Goal: Transaction & Acquisition: Purchase product/service

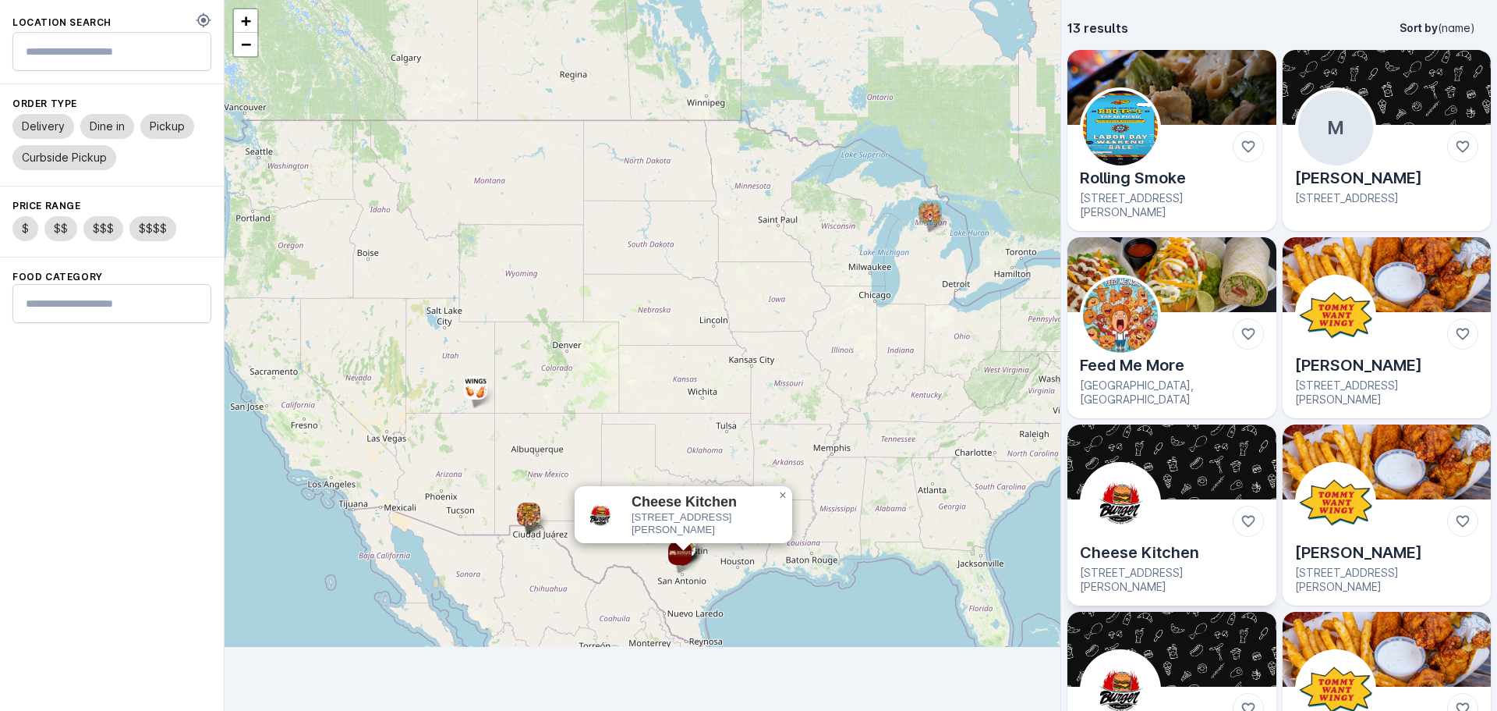
click at [1125, 484] on img at bounding box center [1120, 502] width 75 height 75
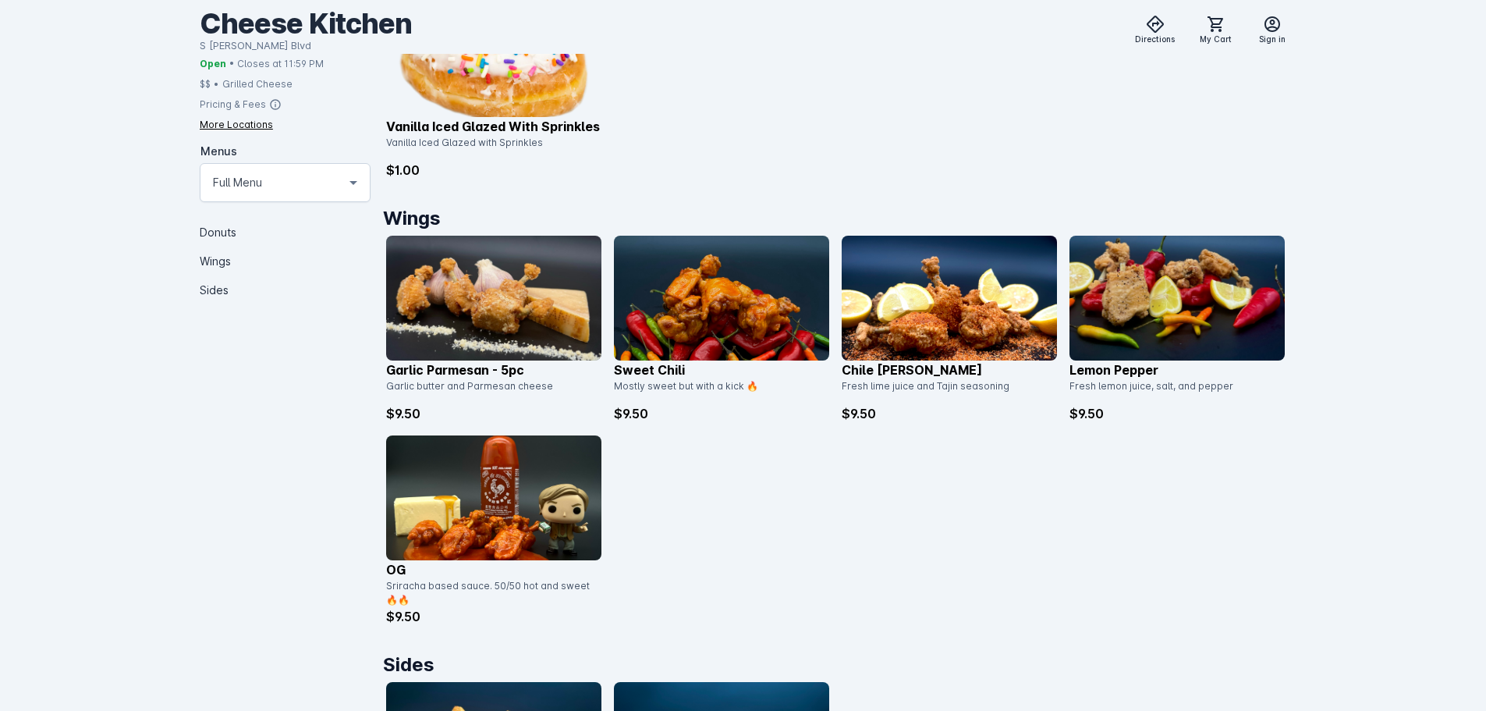
scroll to position [694, 0]
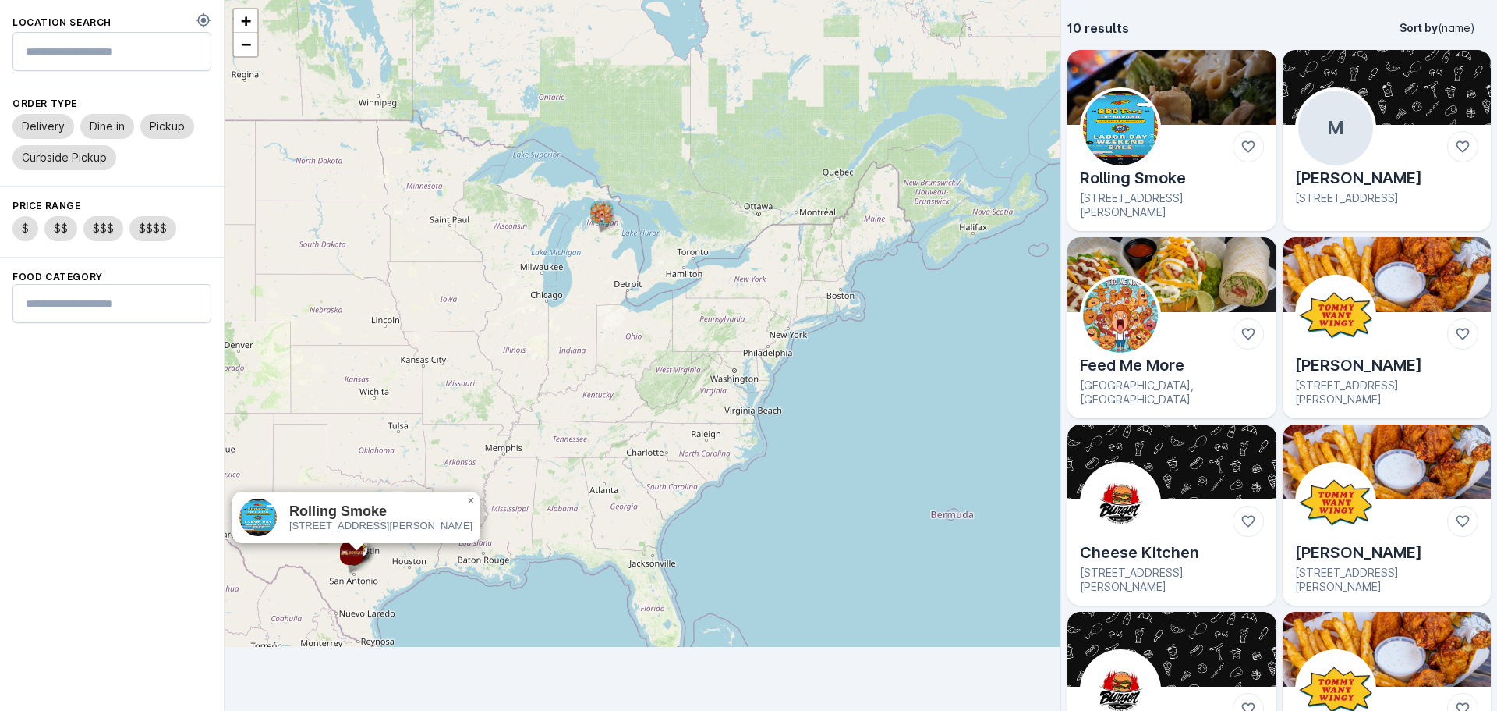
click at [1155, 119] on img at bounding box center [1120, 127] width 75 height 75
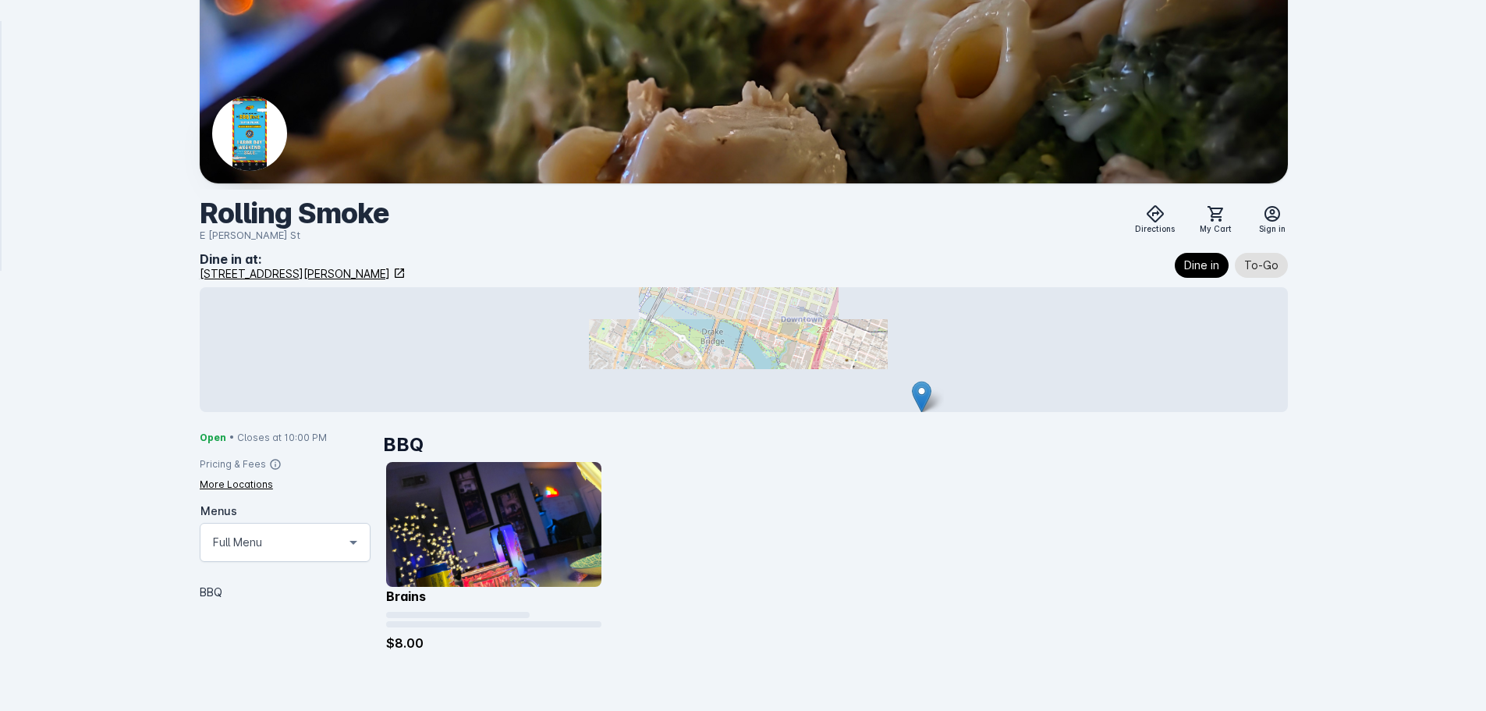
scroll to position [8, 0]
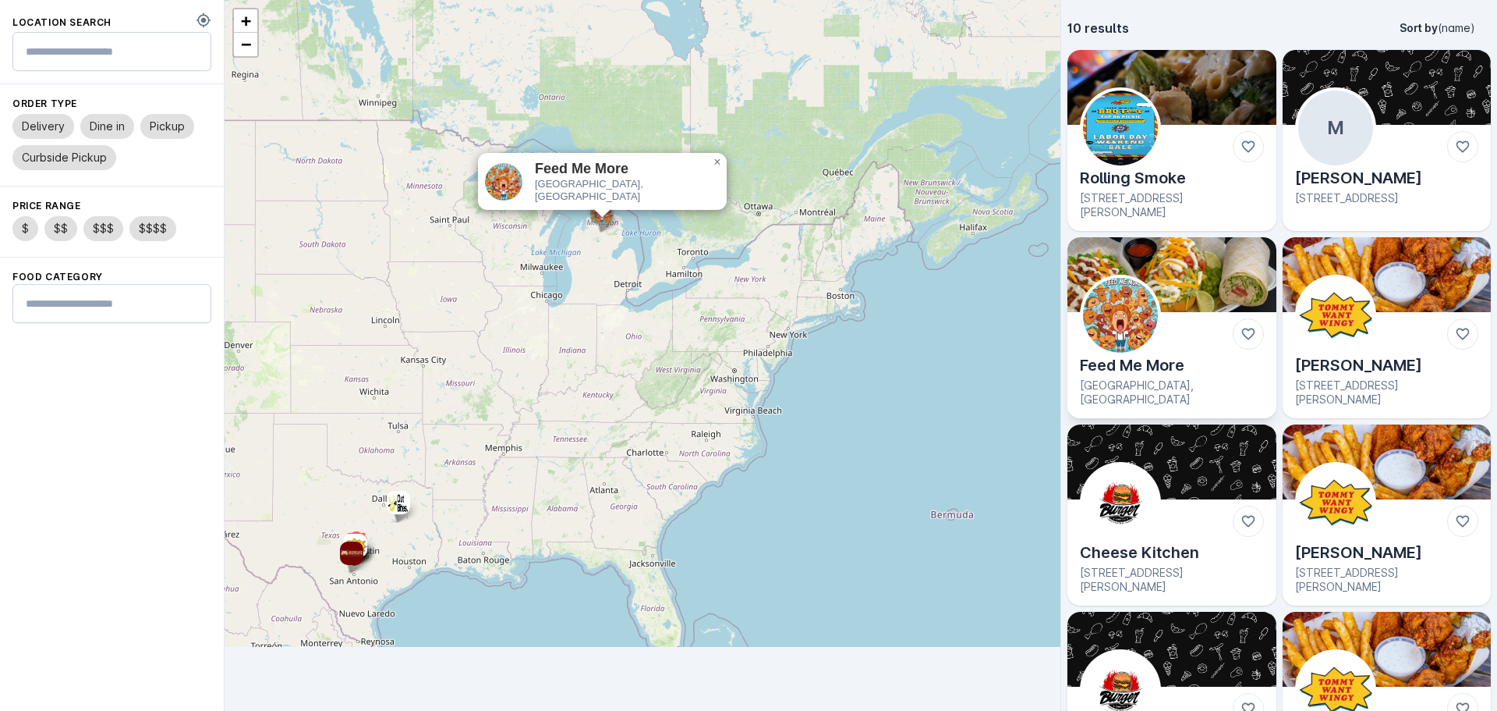
click at [1155, 282] on img at bounding box center [1172, 274] width 209 height 75
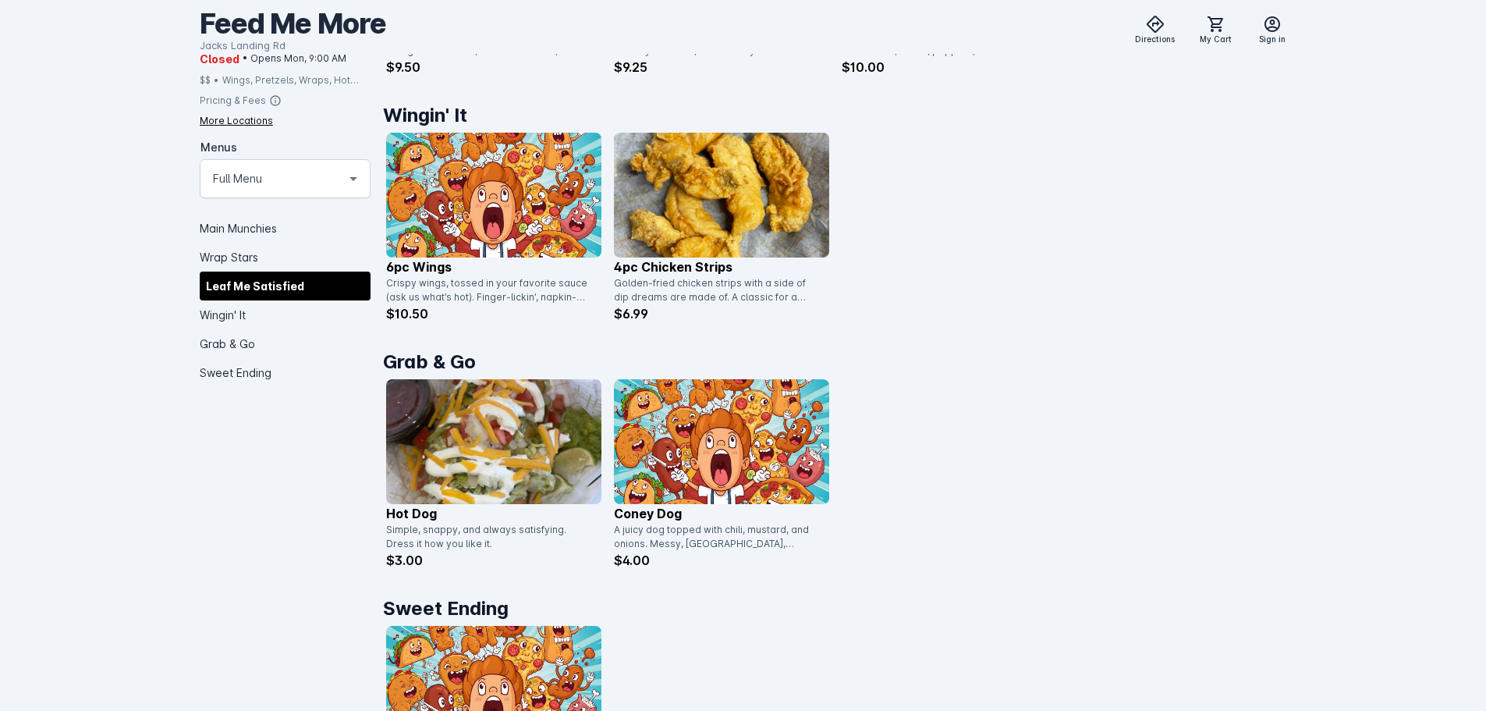
scroll to position [1240, 0]
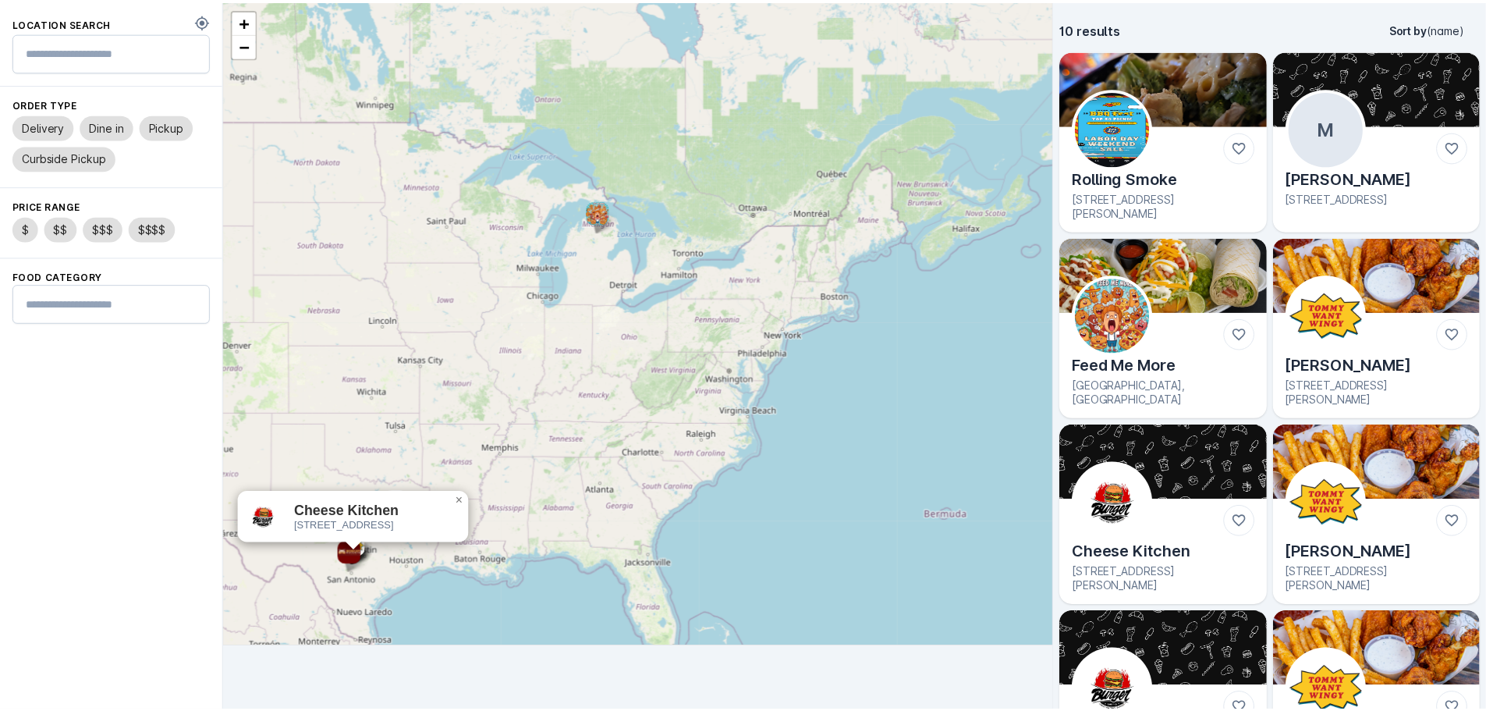
scroll to position [269, 0]
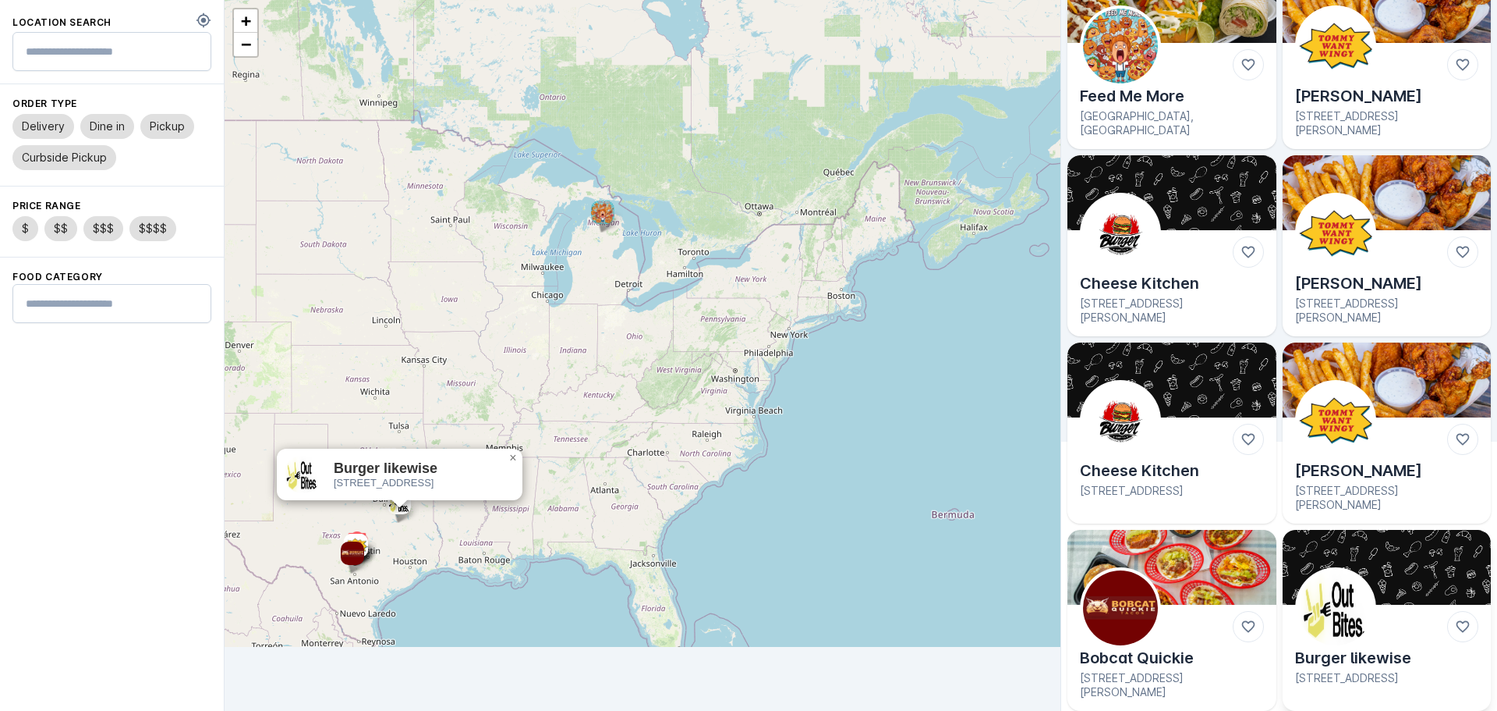
click at [1382, 562] on img at bounding box center [1387, 567] width 209 height 75
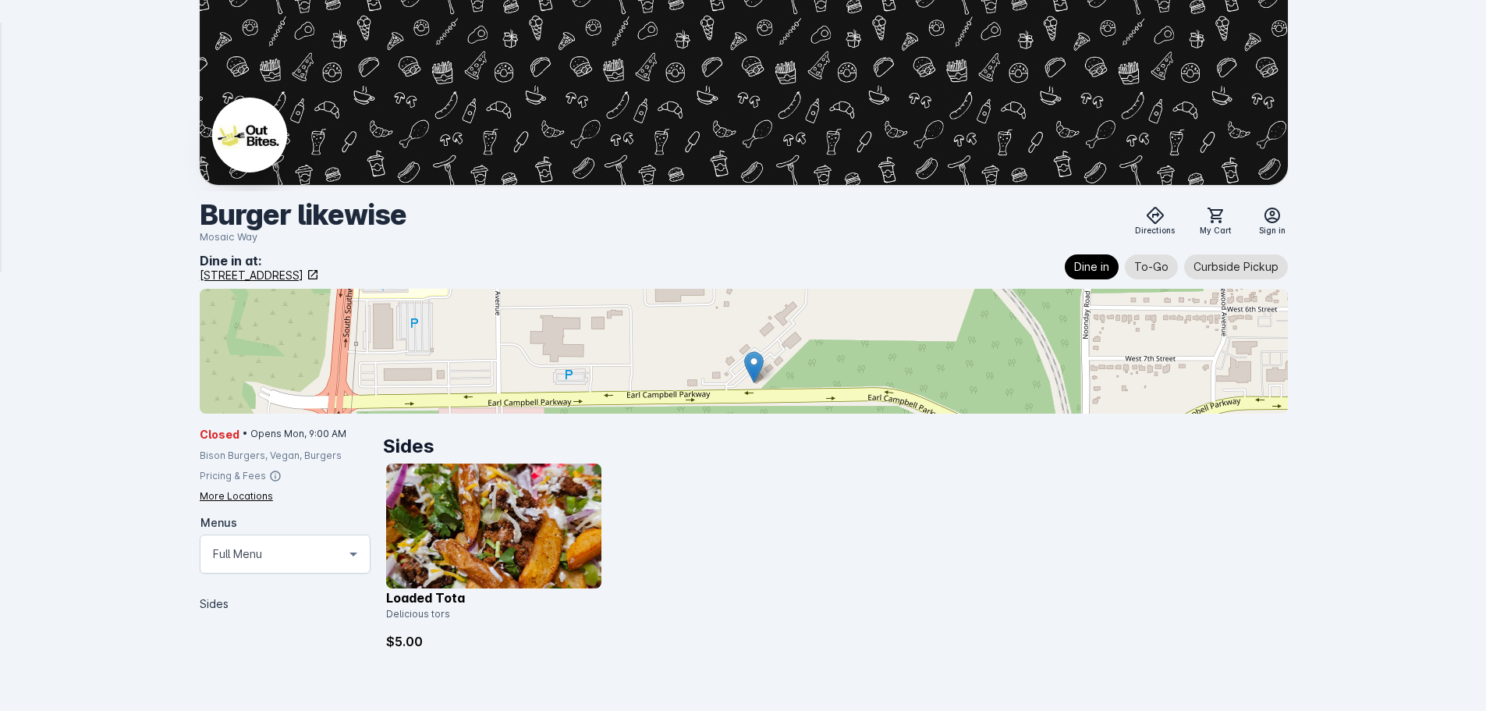
scroll to position [5, 0]
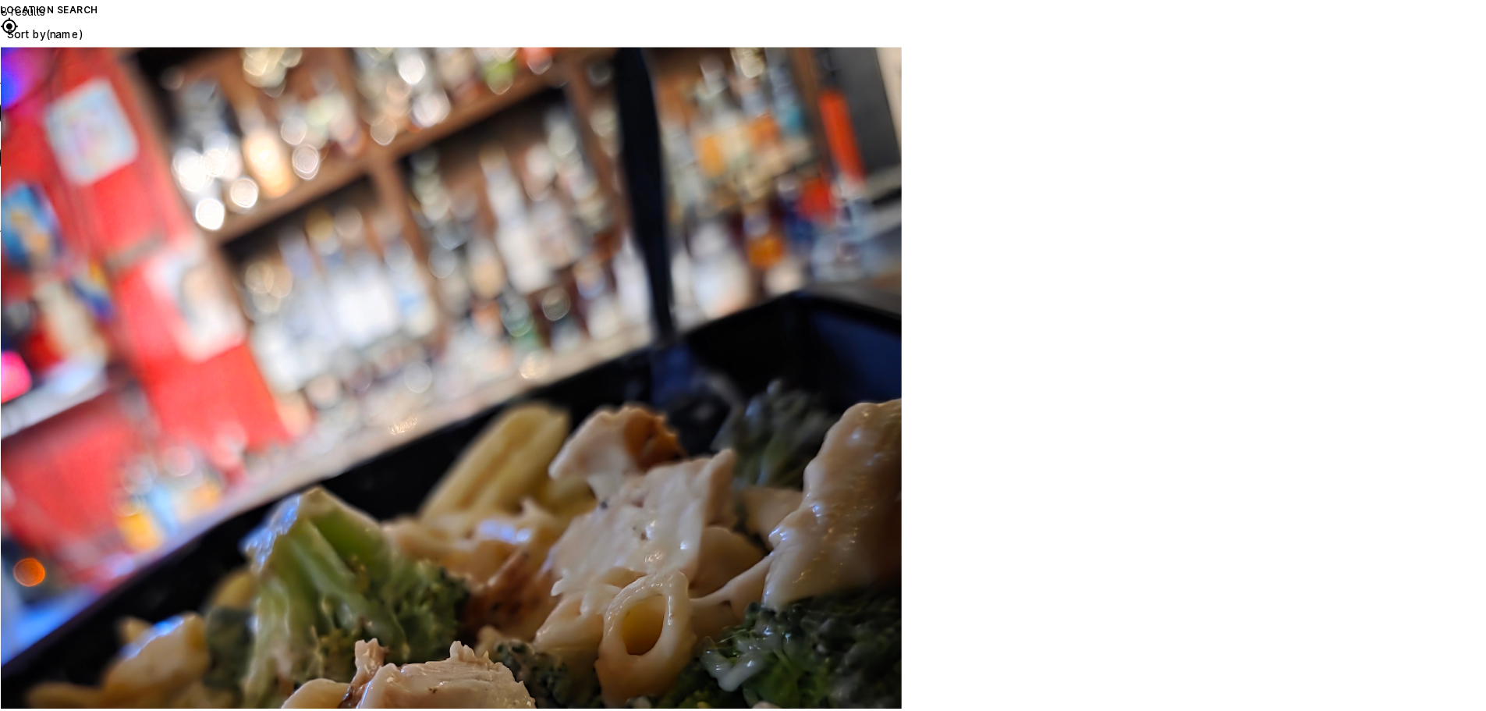
scroll to position [82, 0]
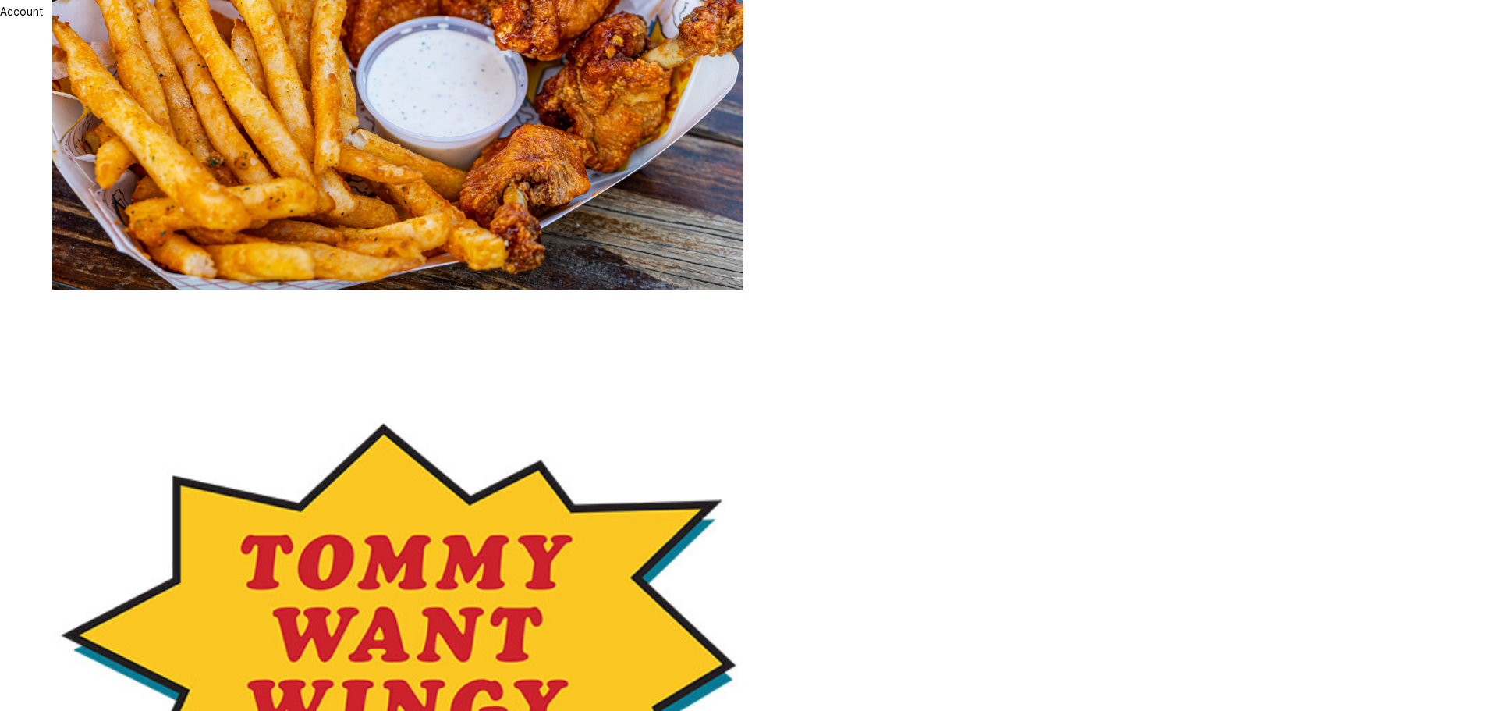
scroll to position [234, 0]
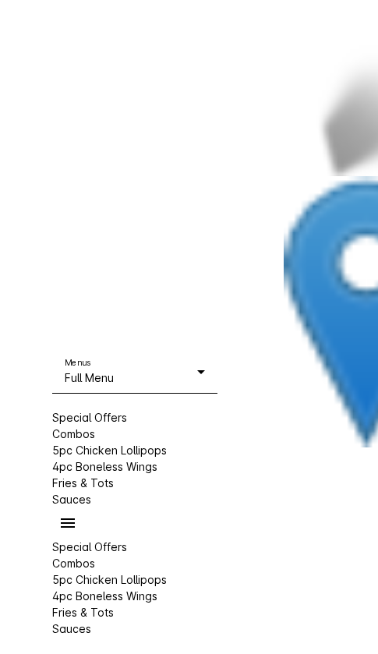
scroll to position [1872, 0]
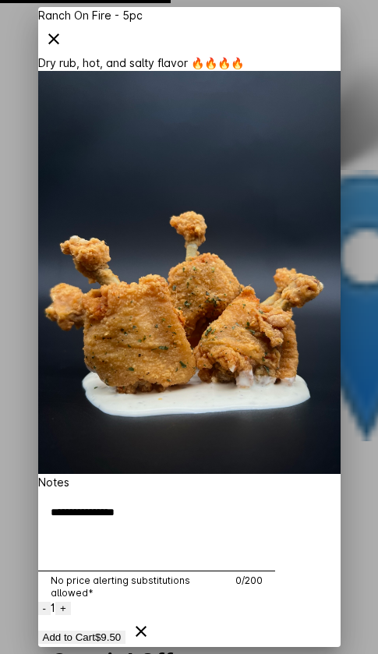
scroll to position [0, 0]
click at [63, 30] on icon "button" at bounding box center [53, 39] width 19 height 19
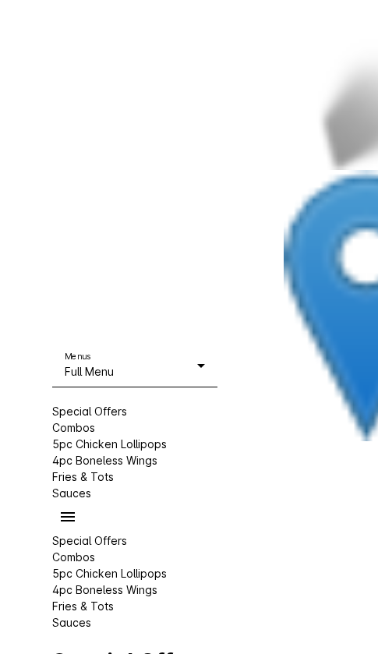
scroll to position [1872, 0]
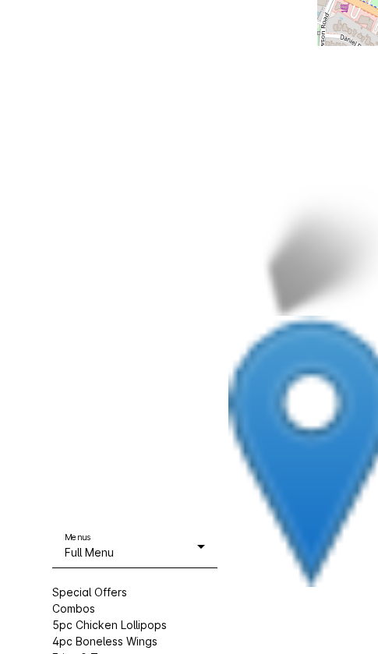
scroll to position [0, 148]
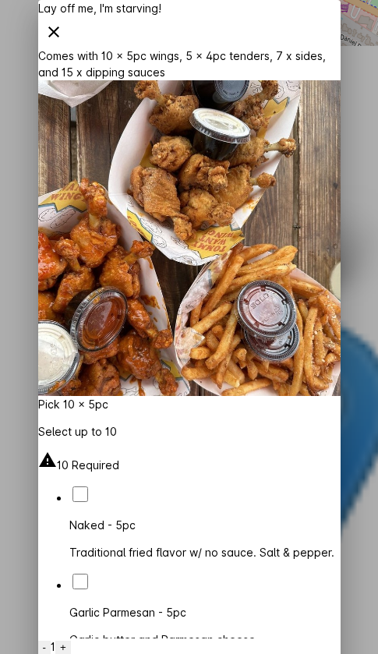
click at [73, 31] on span "button" at bounding box center [53, 31] width 37 height 37
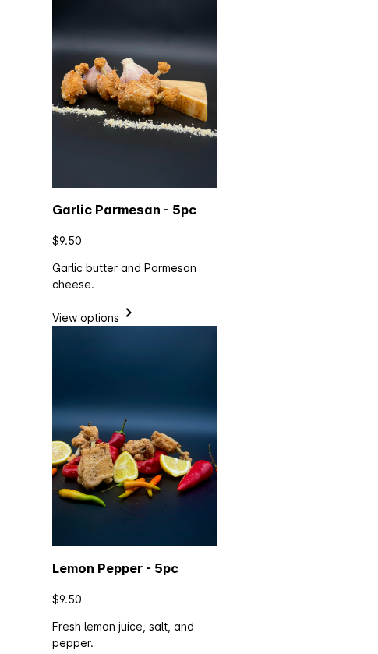
scroll to position [3744, 0]
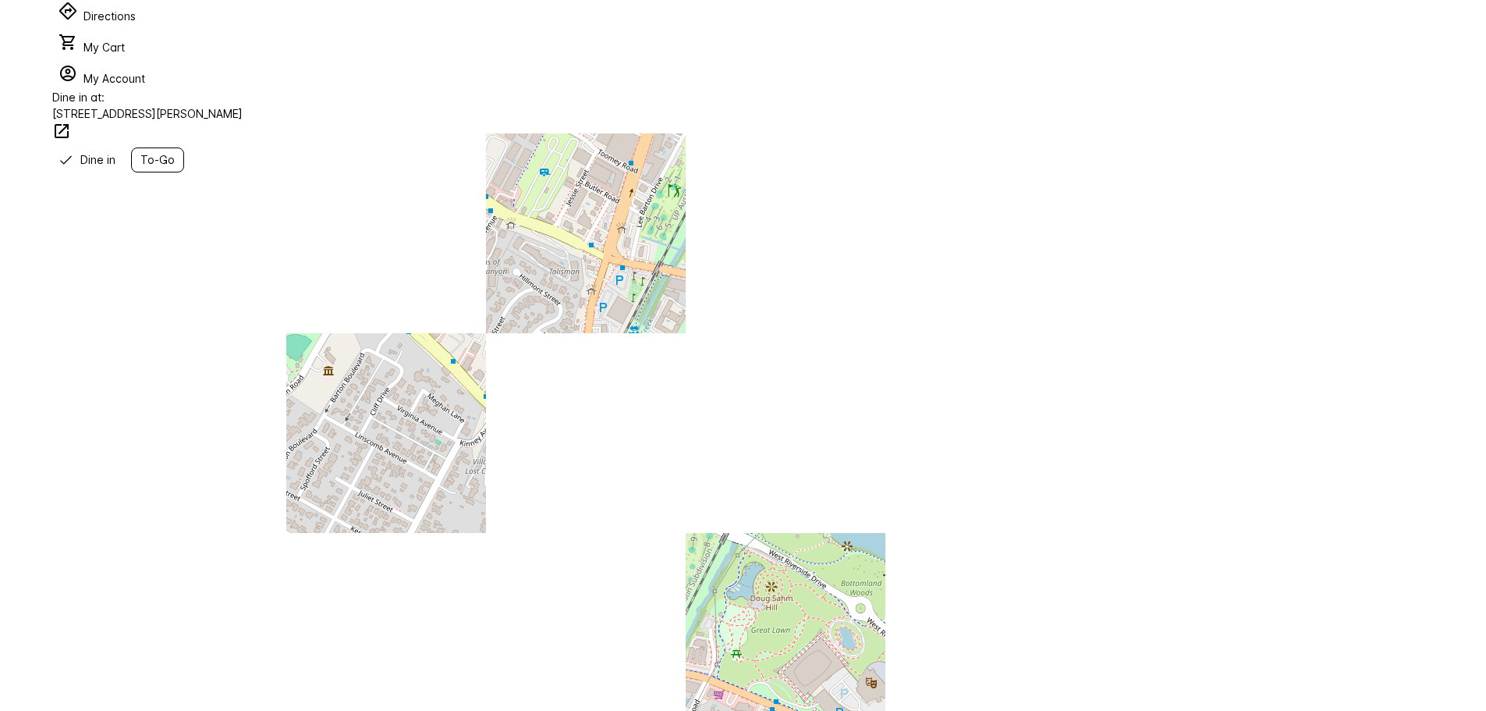
scroll to position [936, 0]
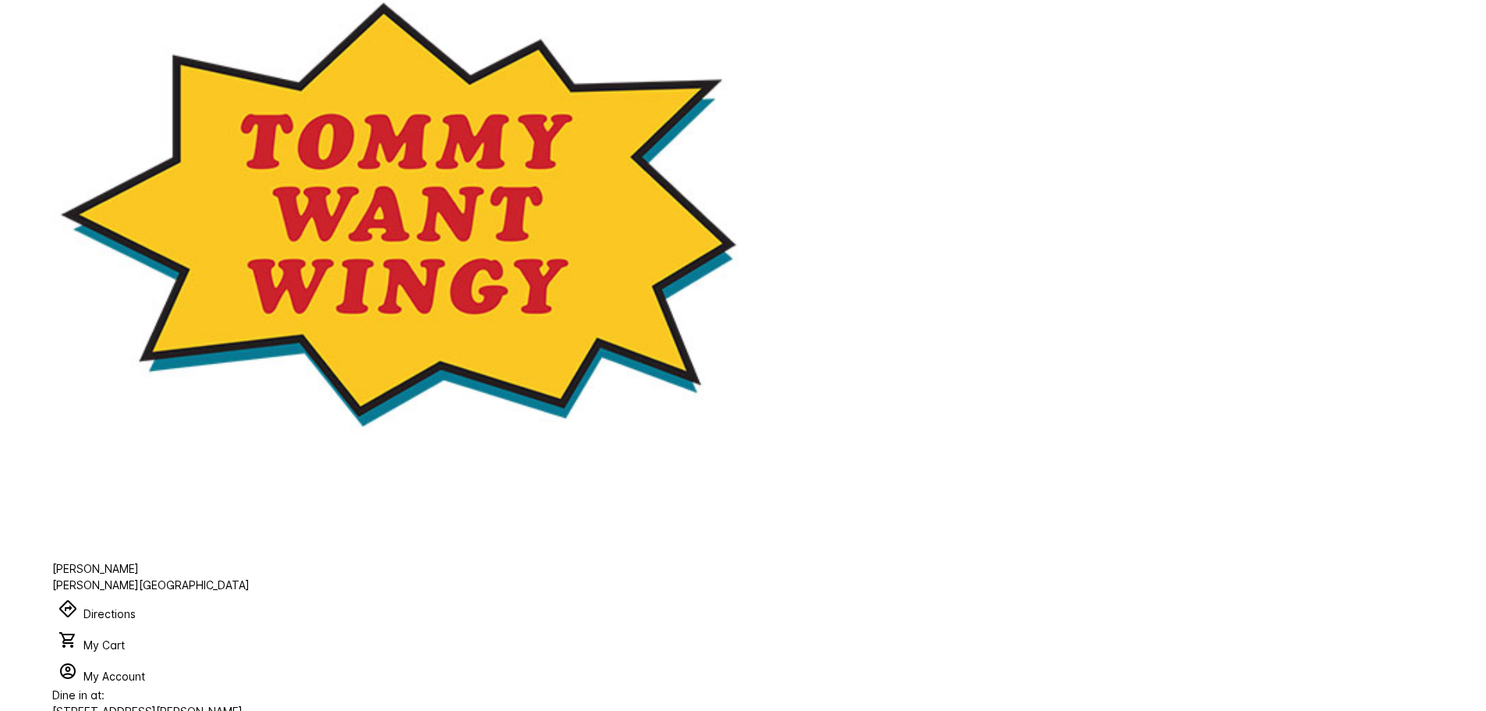
scroll to position [546, 0]
